Goal: Information Seeking & Learning: Learn about a topic

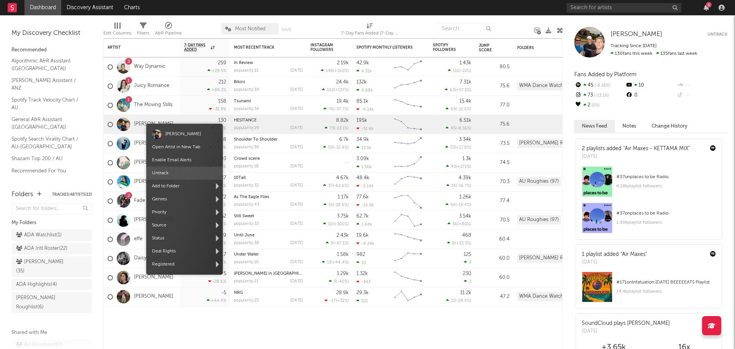
click at [179, 173] on span "Untrack" at bounding box center [184, 173] width 77 height 13
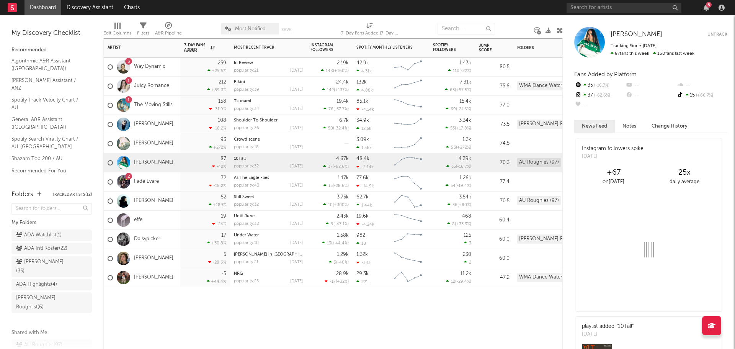
click at [440, 304] on div at bounding box center [452, 298] width 46 height 23
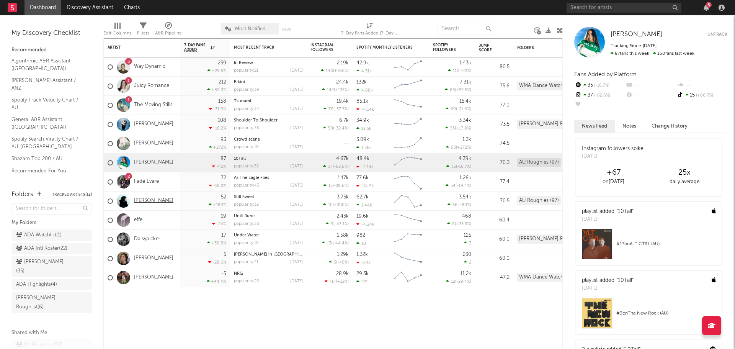
click at [157, 199] on link "[PERSON_NAME]" at bounding box center [153, 201] width 39 height 7
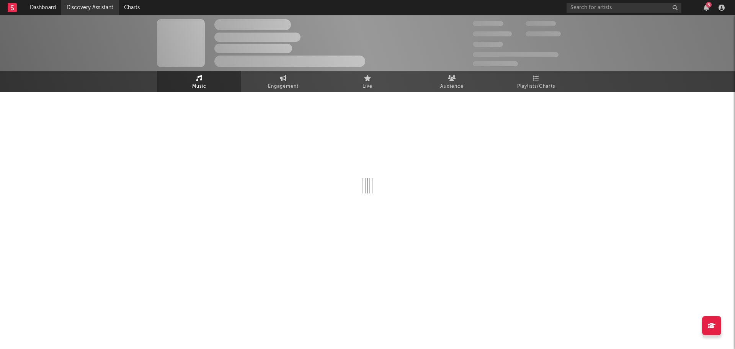
click at [81, 9] on link "Discovery Assistant" at bounding box center [89, 7] width 57 height 15
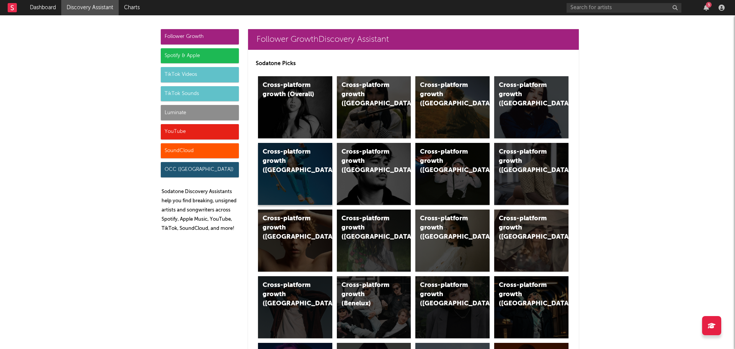
click at [293, 184] on div "Cross-platform growth (Australia)" at bounding box center [295, 174] width 74 height 62
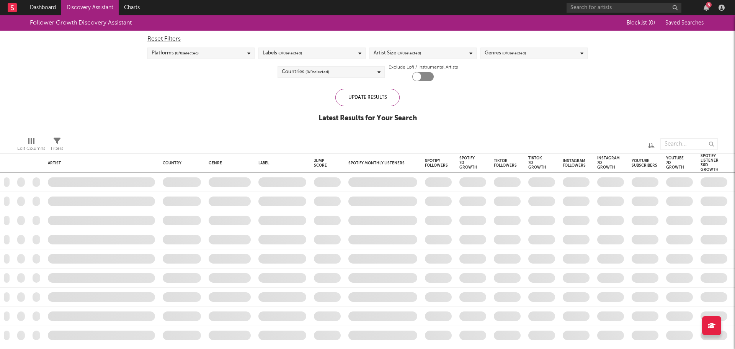
checkbox input "true"
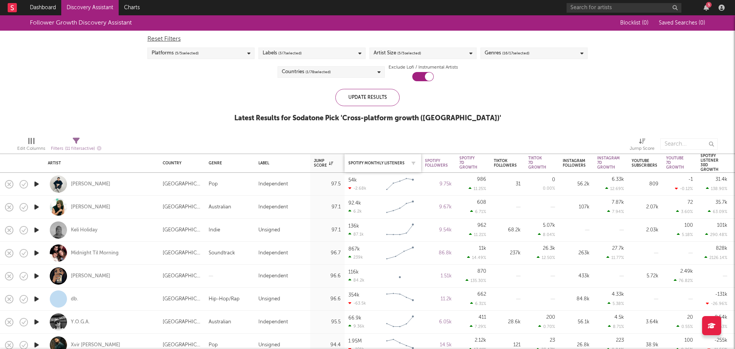
click at [371, 167] on div "Spotify Monthly Listeners" at bounding box center [382, 163] width 69 height 16
click at [372, 163] on div "Spotify Monthly Listeners" at bounding box center [376, 163] width 57 height 5
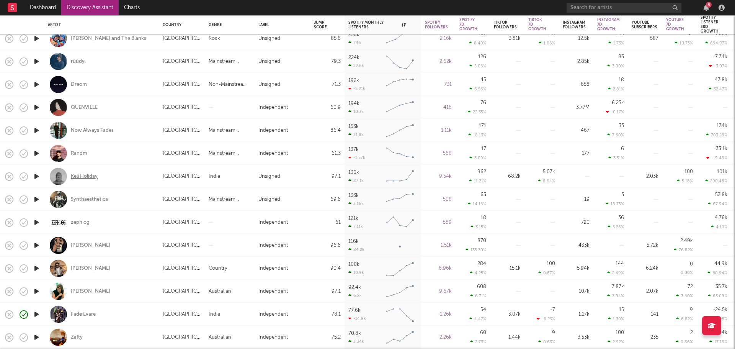
click at [87, 176] on div "Keli Holiday" at bounding box center [84, 176] width 27 height 7
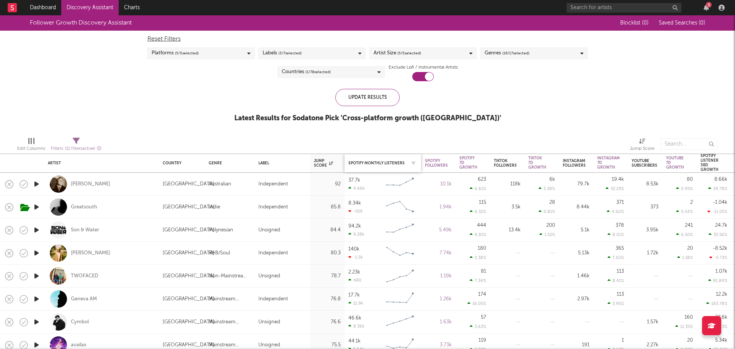
click at [372, 165] on div "Spotify Monthly Listeners" at bounding box center [382, 163] width 69 height 16
click at [374, 161] on div "Spotify Monthly Listeners" at bounding box center [376, 163] width 57 height 5
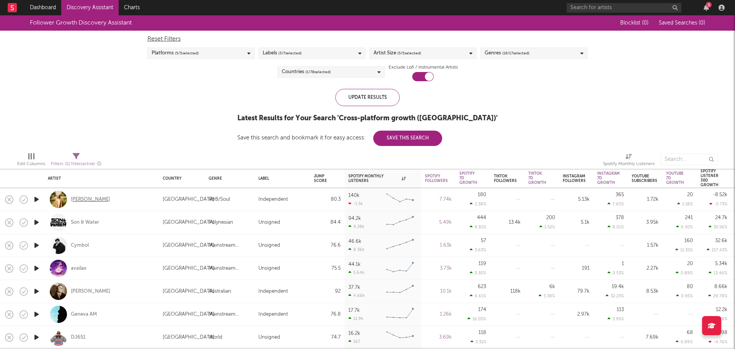
click at [76, 197] on div "Jack Page" at bounding box center [90, 199] width 39 height 7
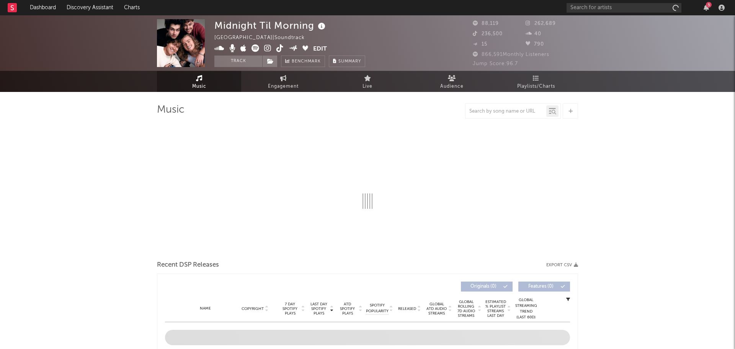
select select "1w"
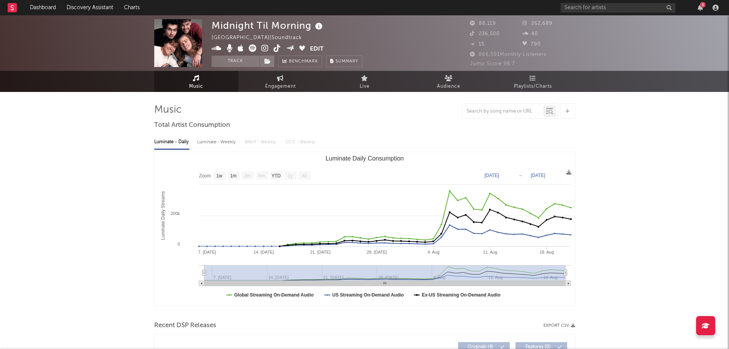
click at [184, 42] on img at bounding box center [178, 43] width 48 height 48
drag, startPoint x: 257, startPoint y: 50, endPoint x: 252, endPoint y: 49, distance: 5.8
click at [266, 46] on icon at bounding box center [265, 48] width 7 height 8
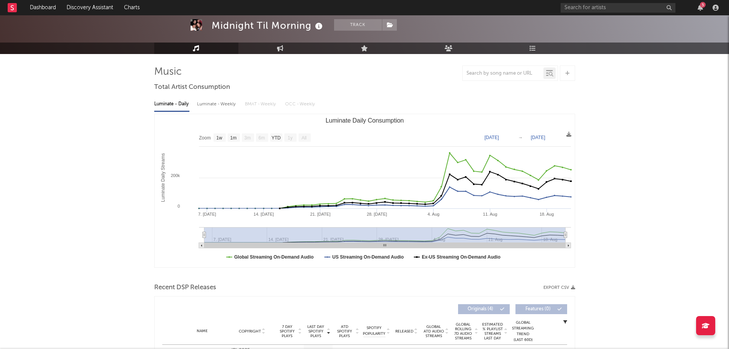
scroll to position [38, 0]
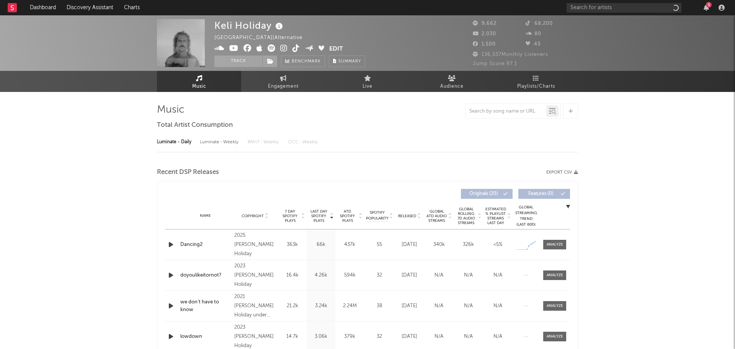
select select "6m"
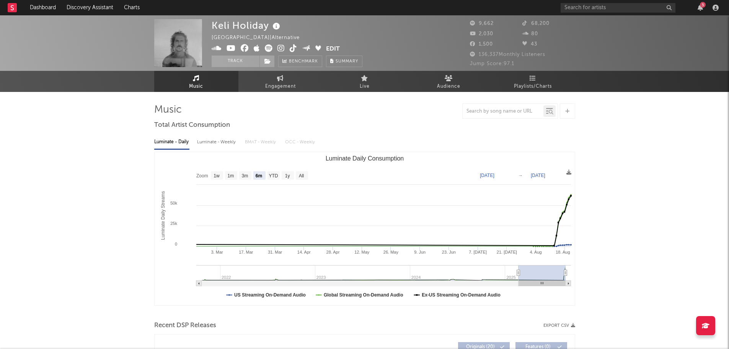
click at [278, 49] on icon at bounding box center [281, 48] width 7 height 8
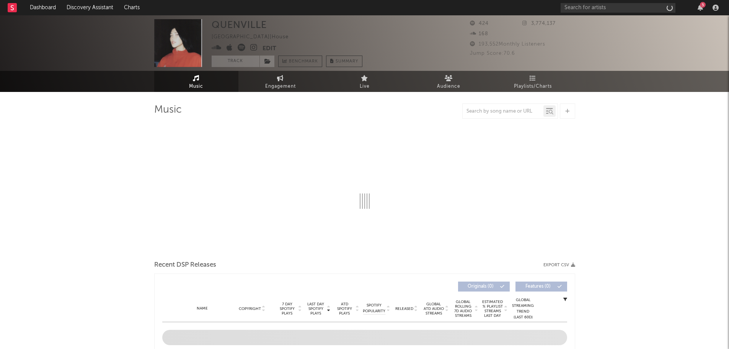
select select "1w"
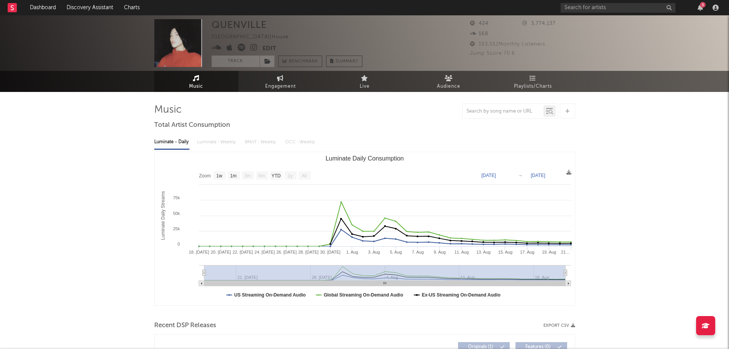
click at [256, 48] on icon at bounding box center [253, 48] width 7 height 8
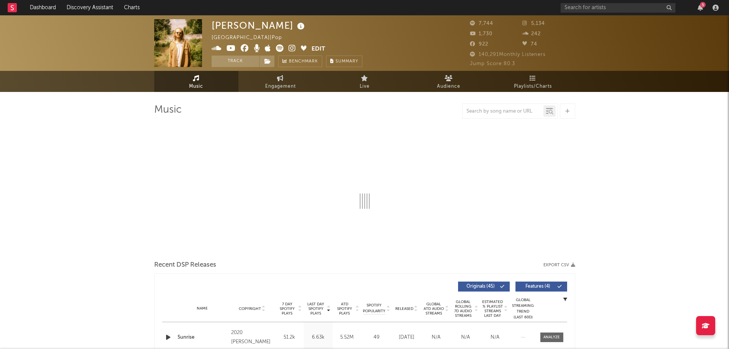
select select "6m"
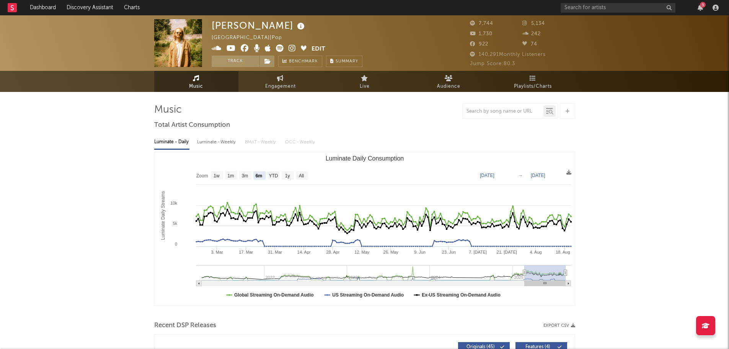
click at [179, 54] on img at bounding box center [178, 43] width 48 height 48
click at [280, 46] on icon at bounding box center [280, 48] width 8 height 8
click at [289, 49] on icon at bounding box center [292, 48] width 7 height 8
